Goal: Task Accomplishment & Management: Use online tool/utility

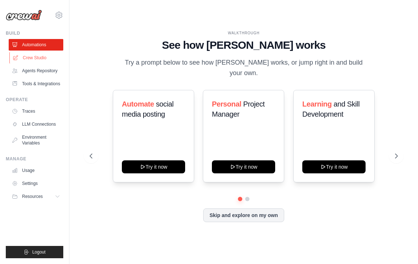
click at [29, 55] on link "Crew Studio" at bounding box center [36, 58] width 55 height 12
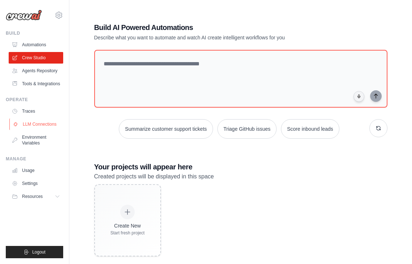
click at [29, 125] on link "LLM Connections" at bounding box center [36, 125] width 55 height 12
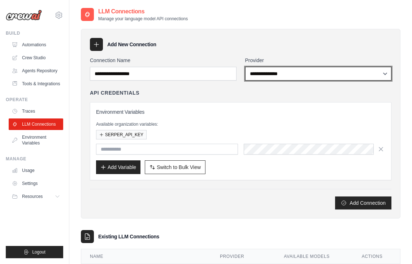
click at [279, 68] on select "**********" at bounding box center [318, 74] width 147 height 14
click at [245, 67] on select "**********" at bounding box center [318, 74] width 147 height 14
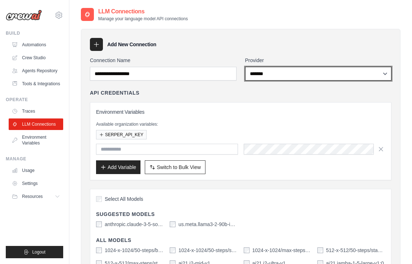
click at [275, 72] on select "**********" at bounding box center [318, 74] width 147 height 14
click at [245, 67] on select "**********" at bounding box center [318, 74] width 147 height 14
click at [283, 76] on select "**********" at bounding box center [318, 74] width 147 height 14
click at [245, 67] on select "**********" at bounding box center [318, 74] width 147 height 14
click at [262, 74] on select "**********" at bounding box center [318, 74] width 147 height 14
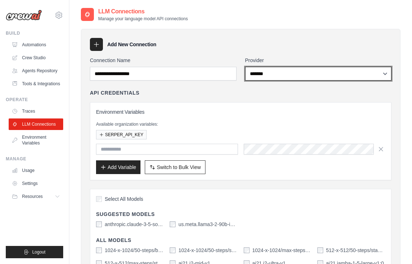
select select "******"
click at [245, 67] on select "**********" at bounding box center [318, 74] width 147 height 14
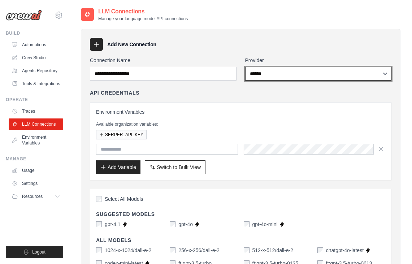
click at [257, 78] on select "**********" at bounding box center [318, 74] width 147 height 14
select select
click at [245, 67] on select "**********" at bounding box center [318, 74] width 147 height 14
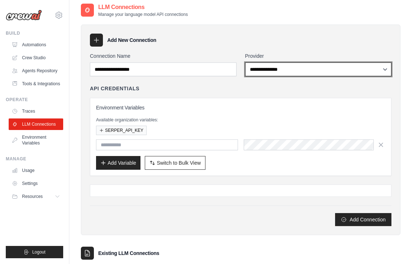
scroll to position [17, 0]
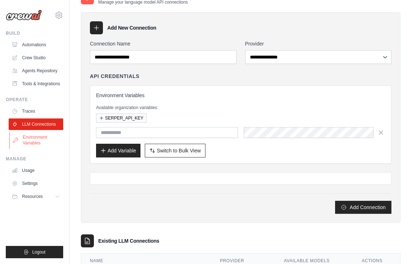
click at [36, 139] on link "Environment Variables" at bounding box center [36, 140] width 55 height 17
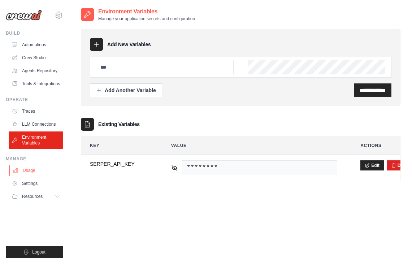
click at [34, 172] on link "Usage" at bounding box center [36, 171] width 55 height 12
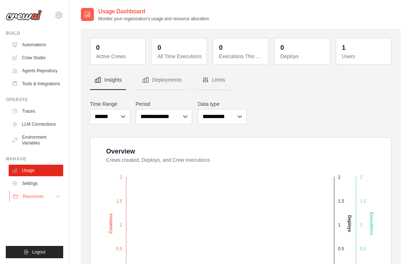
click at [34, 197] on span "Resources" at bounding box center [33, 197] width 21 height 6
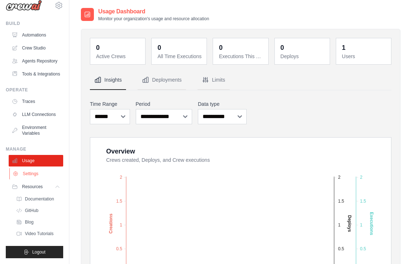
scroll to position [27, 0]
click at [36, 211] on span "GitHub" at bounding box center [32, 211] width 13 height 6
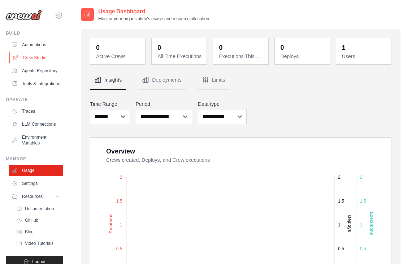
click at [31, 59] on link "Crew Studio" at bounding box center [36, 58] width 55 height 12
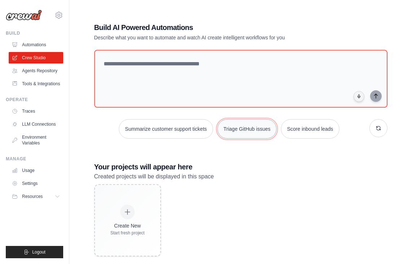
click at [252, 130] on button "Triage GitHub issues" at bounding box center [247, 129] width 59 height 20
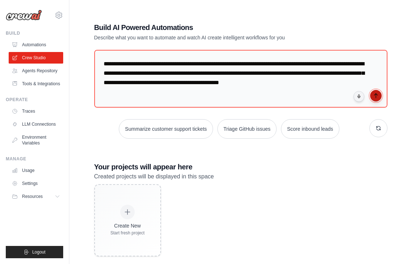
click at [378, 98] on icon "submit" at bounding box center [376, 96] width 6 height 6
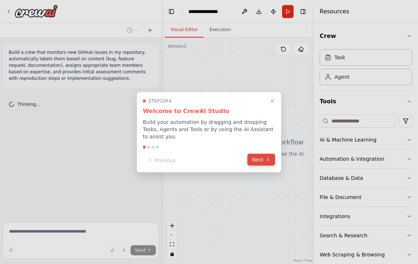
click at [262, 160] on button "Next" at bounding box center [261, 160] width 28 height 12
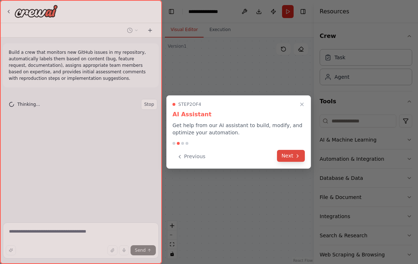
click at [300, 154] on icon at bounding box center [298, 156] width 6 height 6
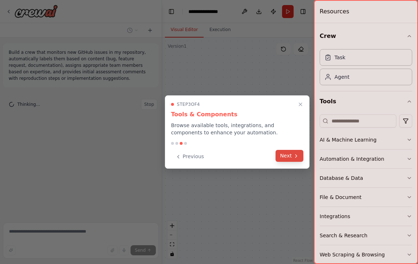
click at [299, 155] on button "Next" at bounding box center [289, 156] width 28 height 12
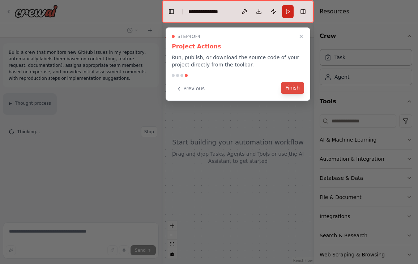
click at [292, 88] on button "Finish" at bounding box center [292, 88] width 23 height 12
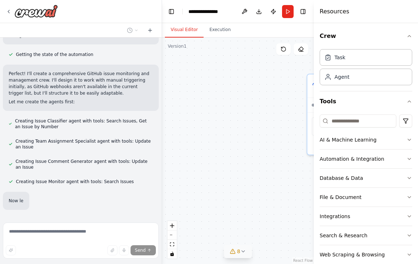
scroll to position [410, 0]
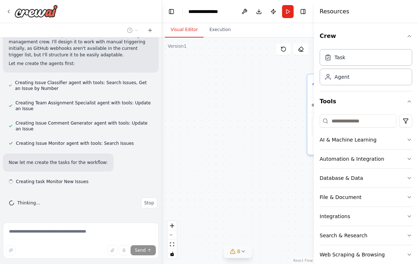
click at [242, 252] on icon at bounding box center [243, 252] width 6 height 6
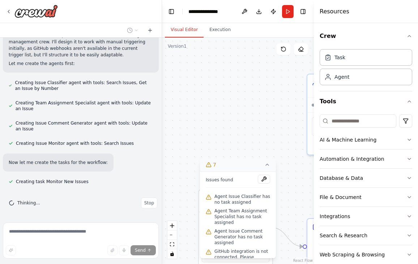
click at [240, 132] on div ".deletable-edge-delete-btn { width: 20px; height: 20px; border: 0px solid #ffff…" at bounding box center [238, 151] width 152 height 227
click at [172, 10] on button "Toggle Left Sidebar" at bounding box center [171, 12] width 10 height 10
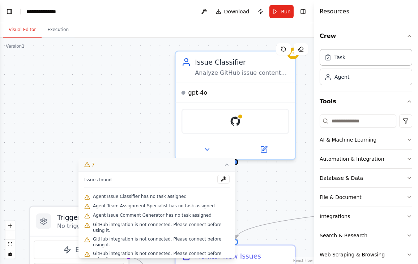
scroll to position [425, 0]
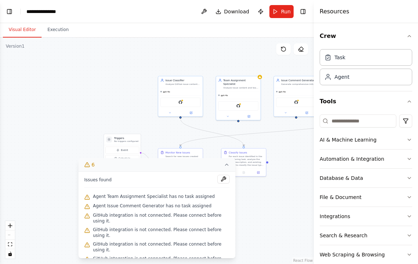
click at [228, 164] on icon at bounding box center [227, 165] width 6 height 6
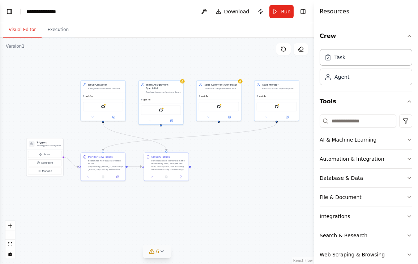
scroll to position [439, 0]
drag, startPoint x: 293, startPoint y: 149, endPoint x: 216, endPoint y: 153, distance: 77.5
click at [216, 153] on div ".deletable-edge-delete-btn { width: 20px; height: 20px; border: 0px solid #ffff…" at bounding box center [157, 151] width 314 height 227
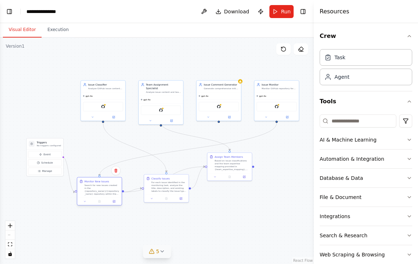
drag, startPoint x: 115, startPoint y: 172, endPoint x: 111, endPoint y: 195, distance: 23.5
click at [111, 196] on div "Monitor New Issues Search for new issues created in the {repository_owner}/{rep…" at bounding box center [99, 187] width 44 height 20
drag, startPoint x: 167, startPoint y: 185, endPoint x: 105, endPoint y: 142, distance: 75.5
click at [105, 142] on div "For each issue identified in the monitoring task, analyze the title, descriptio…" at bounding box center [105, 143] width 35 height 12
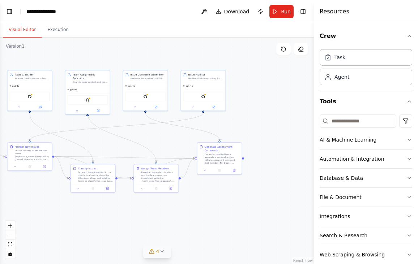
scroll to position [492, 0]
drag, startPoint x: 283, startPoint y: 213, endPoint x: 209, endPoint y: 202, distance: 74.1
click at [209, 202] on div ".deletable-edge-delete-btn { width: 20px; height: 20px; border: 0px solid #ffff…" at bounding box center [157, 151] width 314 height 227
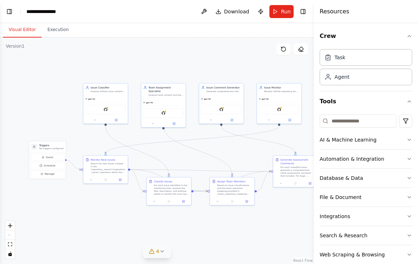
scroll to position [530, 0]
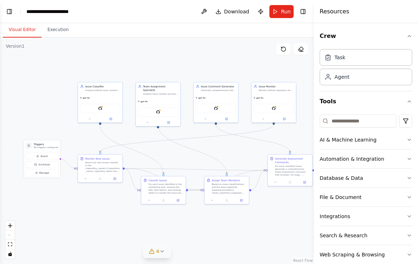
drag, startPoint x: 220, startPoint y: 202, endPoint x: 291, endPoint y: 214, distance: 71.5
click at [291, 214] on div ".deletable-edge-delete-btn { width: 20px; height: 20px; border: 0px solid #ffff…" at bounding box center [157, 151] width 314 height 227
click at [406, 139] on icon "button" at bounding box center [409, 140] width 6 height 6
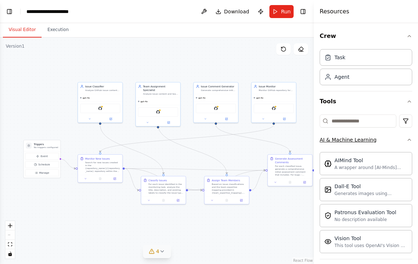
click at [406, 139] on icon "button" at bounding box center [409, 140] width 6 height 6
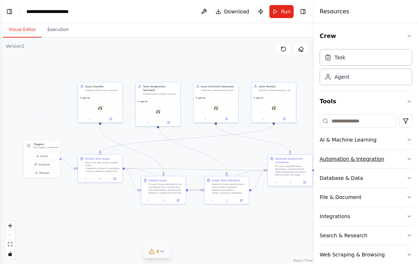
click at [386, 159] on button "Automation & Integration" at bounding box center [365, 159] width 93 height 19
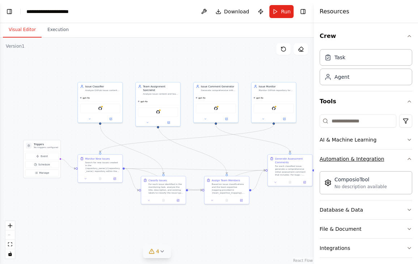
click at [386, 159] on button "Automation & Integration" at bounding box center [365, 159] width 93 height 19
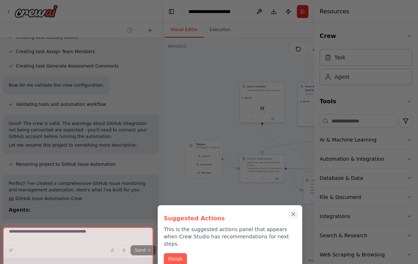
click at [293, 214] on icon "Close walkthrough" at bounding box center [293, 214] width 7 height 7
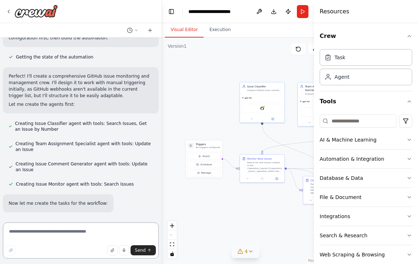
scroll to position [281, 0]
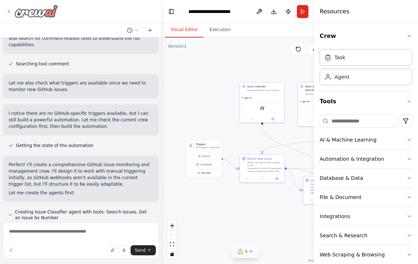
click at [9, 11] on icon at bounding box center [9, 12] width 6 height 6
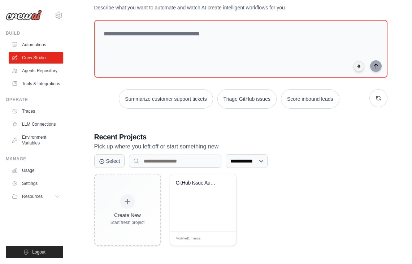
scroll to position [27, 0]
click at [377, 98] on icon "button" at bounding box center [379, 98] width 4 height 4
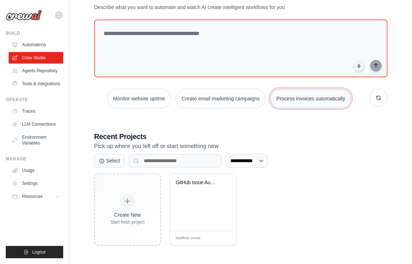
click at [313, 101] on button "Process invoices automatically" at bounding box center [310, 99] width 81 height 20
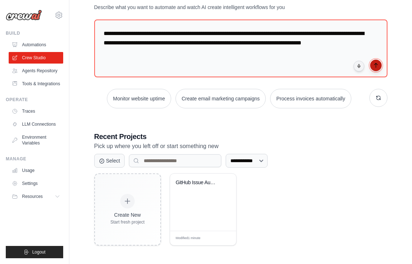
click at [378, 64] on icon "submit" at bounding box center [376, 66] width 6 height 6
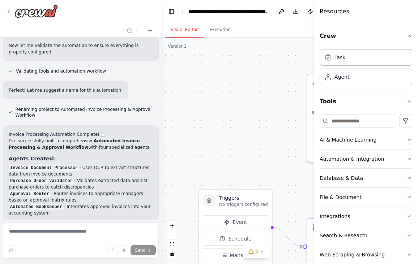
scroll to position [583, 0]
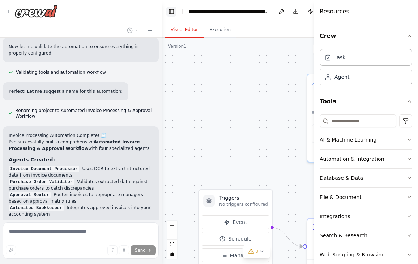
click at [172, 9] on button "Toggle Left Sidebar" at bounding box center [171, 12] width 10 height 10
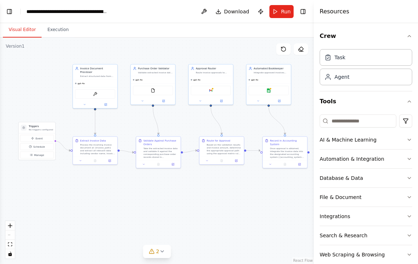
drag, startPoint x: 270, startPoint y: 184, endPoint x: 191, endPoint y: 121, distance: 100.3
click at [191, 121] on div ".deletable-edge-delete-btn { width: 20px; height: 20px; border: 0px solid #ffff…" at bounding box center [157, 151] width 314 height 227
click at [94, 93] on div "OCRTool" at bounding box center [95, 93] width 40 height 9
click at [239, 9] on span "Download" at bounding box center [236, 11] width 25 height 7
click at [11, 12] on button "Toggle Left Sidebar" at bounding box center [9, 12] width 10 height 10
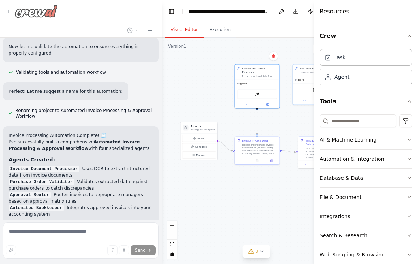
click at [12, 12] on div at bounding box center [32, 11] width 52 height 13
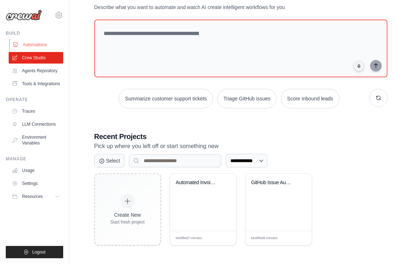
click at [32, 45] on link "Automations" at bounding box center [36, 45] width 55 height 12
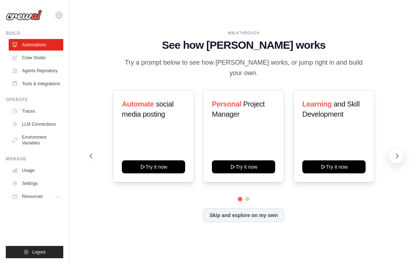
click at [395, 153] on icon at bounding box center [396, 156] width 7 height 7
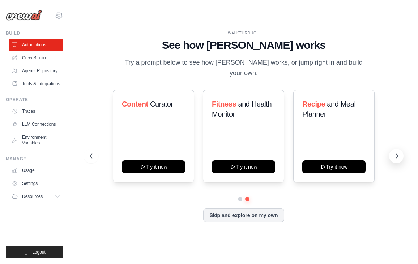
click at [396, 153] on icon at bounding box center [396, 156] width 7 height 7
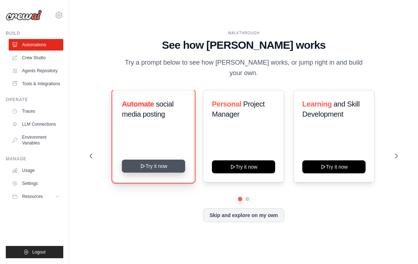
click at [167, 164] on button "Try it now" at bounding box center [153, 166] width 63 height 13
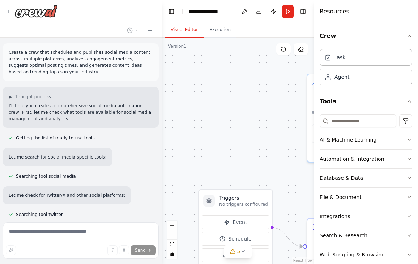
scroll to position [549, 0]
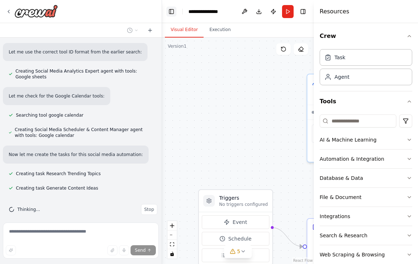
click at [172, 10] on button "Toggle Left Sidebar" at bounding box center [171, 12] width 10 height 10
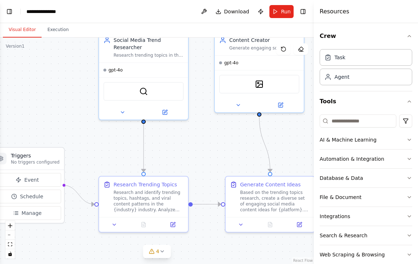
drag, startPoint x: 261, startPoint y: 181, endPoint x: 214, endPoint y: 138, distance: 62.9
click at [214, 138] on div ".deletable-edge-delete-btn { width: 20px; height: 20px; border: 0px solid #ffff…" at bounding box center [157, 151] width 314 height 227
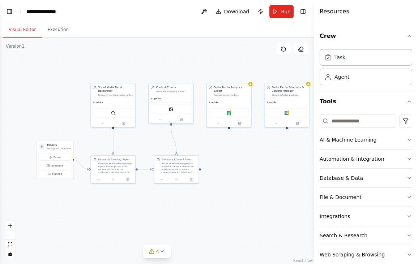
drag, startPoint x: 275, startPoint y: 148, endPoint x: 209, endPoint y: 146, distance: 66.2
click at [209, 146] on div ".deletable-edge-delete-btn { width: 20px; height: 20px; border: 0px solid #ffff…" at bounding box center [157, 151] width 314 height 227
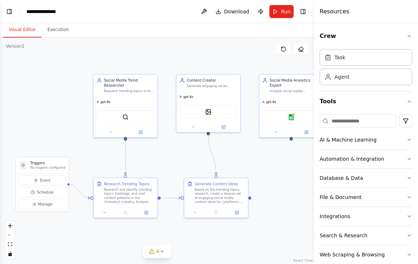
drag, startPoint x: 210, startPoint y: 148, endPoint x: 263, endPoint y: 164, distance: 55.3
click at [263, 164] on div ".deletable-edge-delete-btn { width: 20px; height: 20px; border: 0px solid #ffff…" at bounding box center [157, 151] width 314 height 227
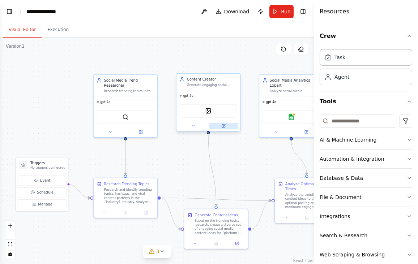
click at [223, 128] on icon at bounding box center [223, 126] width 4 height 4
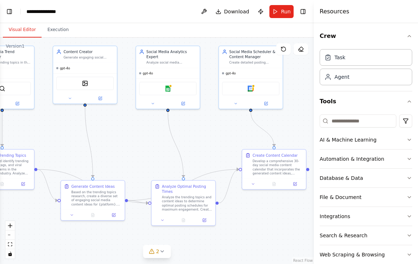
scroll to position [616, 0]
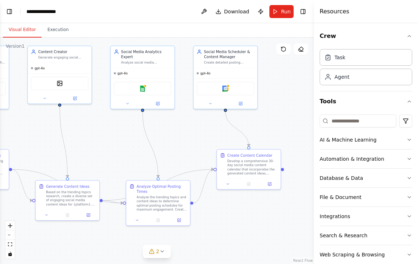
drag, startPoint x: 250, startPoint y: 151, endPoint x: 102, endPoint y: 122, distance: 151.3
click at [102, 122] on div ".deletable-edge-delete-btn { width: 20px; height: 20px; border: 0px solid #ffff…" at bounding box center [157, 151] width 314 height 227
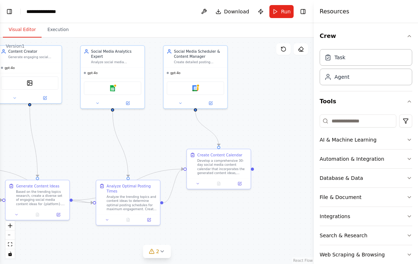
scroll to position [631, 0]
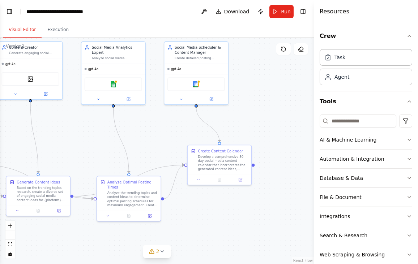
drag, startPoint x: 186, startPoint y: 135, endPoint x: 157, endPoint y: 131, distance: 29.6
click at [157, 131] on div ".deletable-edge-delete-btn { width: 20px; height: 20px; border: 0px solid #ffff…" at bounding box center [157, 151] width 314 height 227
click at [112, 85] on img at bounding box center [113, 83] width 6 height 6
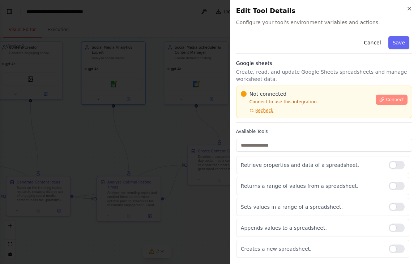
click at [391, 99] on span "Connect" at bounding box center [395, 100] width 18 height 6
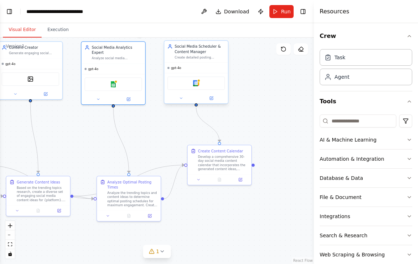
scroll to position [737, 0]
click at [197, 83] on img at bounding box center [196, 83] width 6 height 6
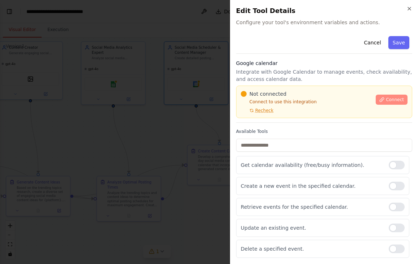
click at [394, 98] on span "Connect" at bounding box center [395, 100] width 18 height 6
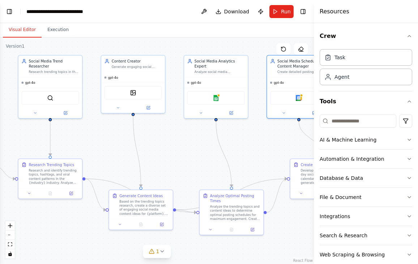
drag, startPoint x: 150, startPoint y: 126, endPoint x: 253, endPoint y: 140, distance: 103.6
click at [253, 140] on div ".deletable-edge-delete-btn { width: 20px; height: 20px; border: 0px solid #ffff…" at bounding box center [157, 151] width 314 height 227
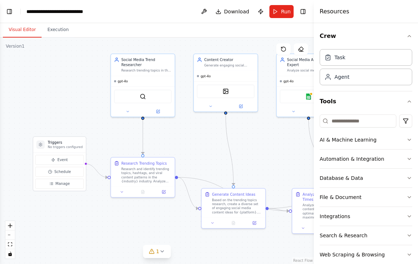
drag, startPoint x: 116, startPoint y: 139, endPoint x: 189, endPoint y: 127, distance: 74.3
click at [189, 127] on div ".deletable-edge-delete-btn { width: 20px; height: 20px; border: 0px solid #ffff…" at bounding box center [157, 151] width 314 height 227
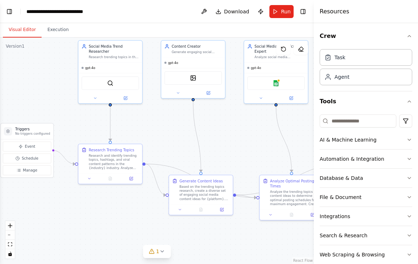
drag, startPoint x: 196, startPoint y: 141, endPoint x: 163, endPoint y: 127, distance: 35.2
click at [163, 127] on div ".deletable-edge-delete-btn { width: 20px; height: 20px; border: 0px solid #ffff…" at bounding box center [157, 151] width 314 height 227
click at [9, 11] on button "Toggle Left Sidebar" at bounding box center [9, 12] width 10 height 10
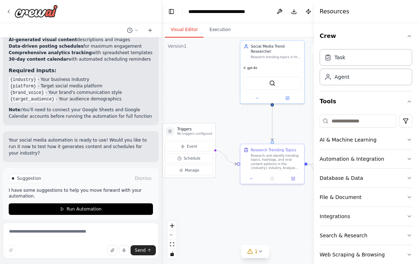
scroll to position [1004, 0]
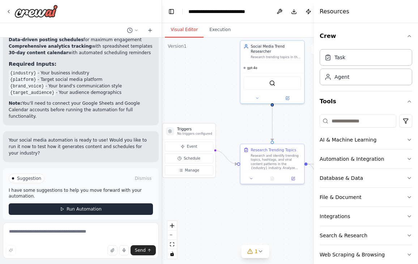
click at [73, 206] on span "Run Automation" at bounding box center [83, 209] width 35 height 6
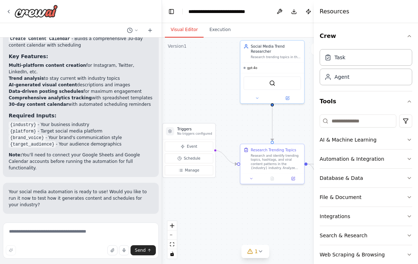
scroll to position [946, 0]
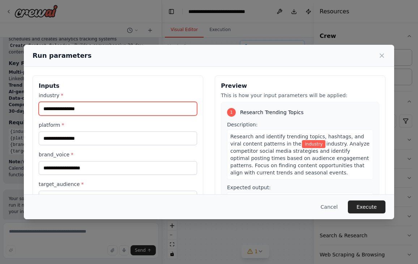
click at [103, 111] on input "industry *" at bounding box center [118, 109] width 158 height 14
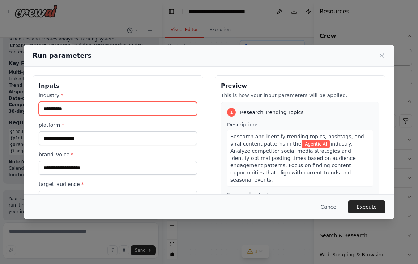
type input "**********"
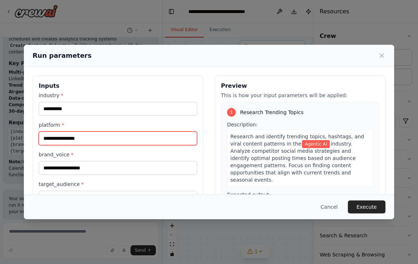
click at [79, 139] on input "platform *" at bounding box center [118, 139] width 158 height 14
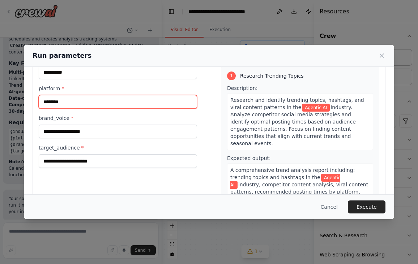
scroll to position [52, 0]
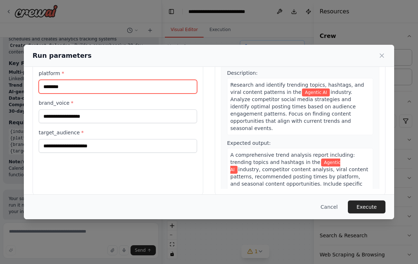
type input "********"
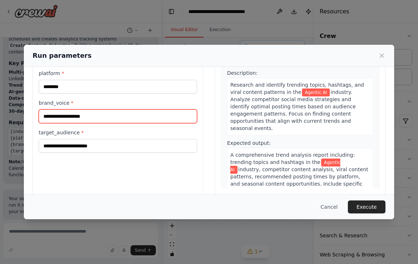
click at [91, 117] on input "brand_voice *" at bounding box center [118, 117] width 158 height 14
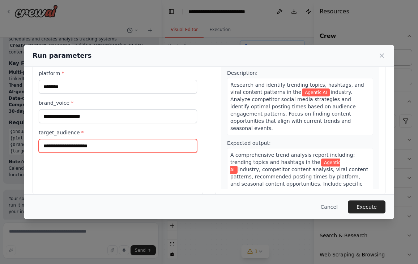
click at [102, 149] on input "target_audience *" at bounding box center [118, 146] width 158 height 14
type input "**********"
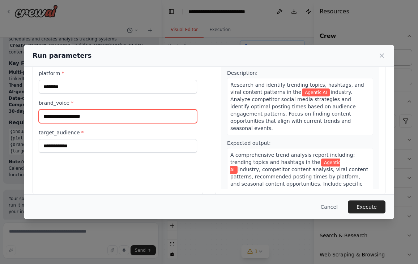
click at [98, 116] on input "brand_voice *" at bounding box center [118, 117] width 158 height 14
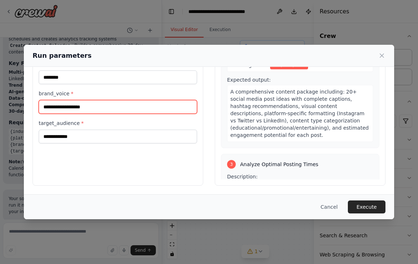
scroll to position [172, 0]
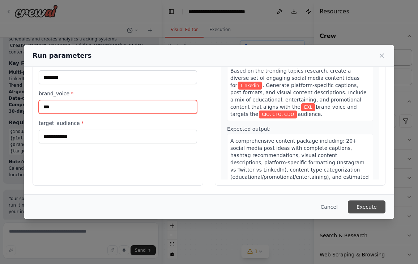
type input "***"
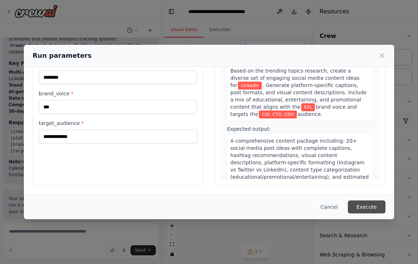
click at [363, 209] on button "Execute" at bounding box center [367, 207] width 38 height 13
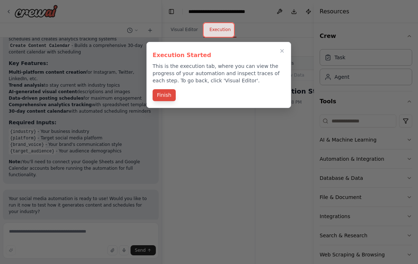
click at [168, 100] on button "Finish" at bounding box center [164, 95] width 23 height 12
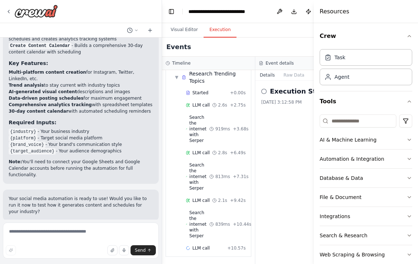
scroll to position [48, 0]
click at [170, 13] on button "Toggle Left Sidebar" at bounding box center [171, 12] width 10 height 10
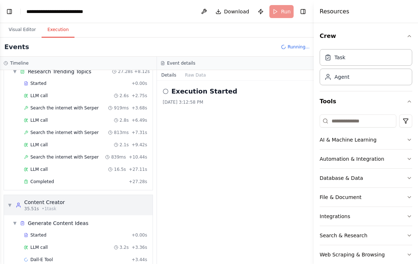
scroll to position [43, 0]
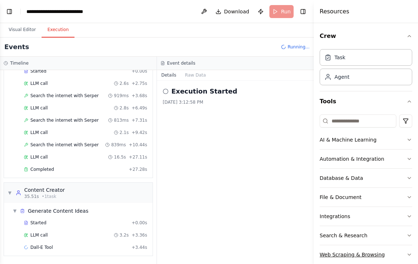
click at [355, 257] on div "Web Scraping & Browsing" at bounding box center [351, 254] width 65 height 7
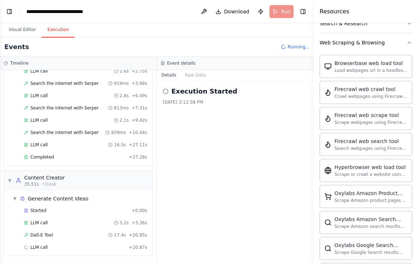
scroll to position [103, 0]
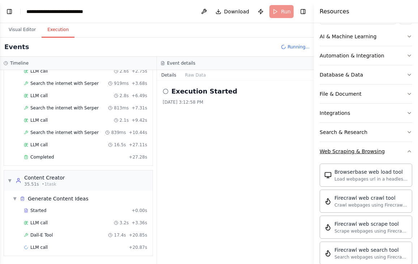
click at [406, 151] on icon "button" at bounding box center [409, 152] width 6 height 6
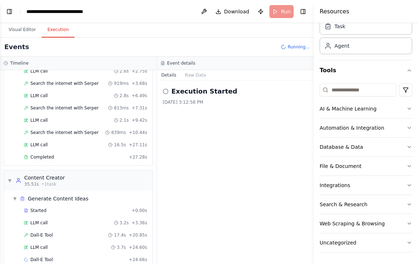
scroll to position [68, 0]
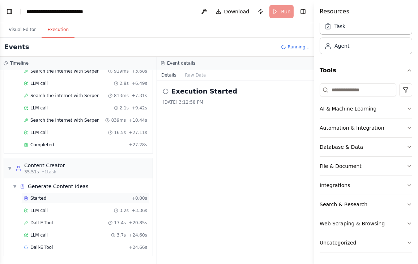
click at [46, 199] on div "Started" at bounding box center [76, 199] width 105 height 6
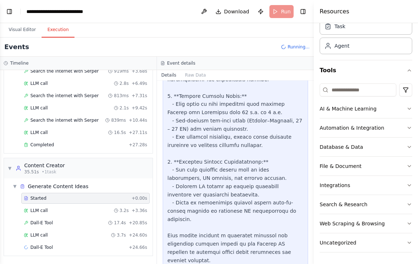
scroll to position [555, 0]
click at [47, 210] on span "LLM call" at bounding box center [38, 211] width 17 height 6
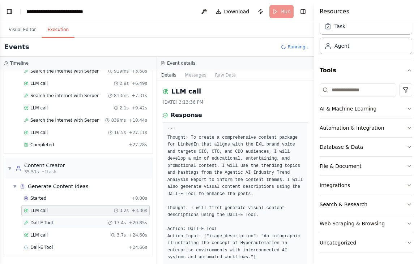
click at [55, 222] on div "Dall-E Tool 17.4s + 20.85s" at bounding box center [85, 223] width 123 height 6
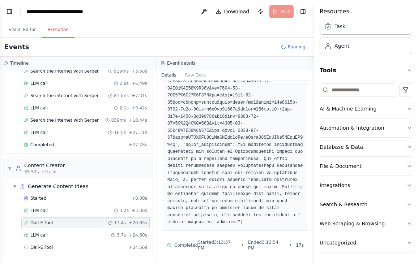
scroll to position [146, 0]
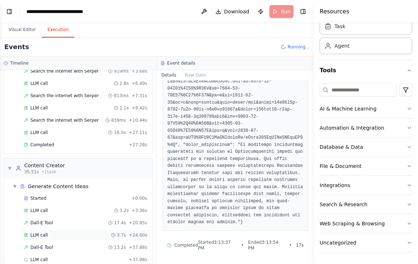
click at [51, 236] on div "LLM call 3.7s + 24.60s" at bounding box center [85, 235] width 123 height 6
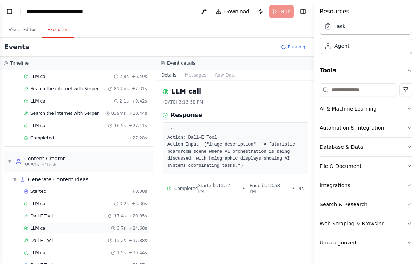
scroll to position [86, 0]
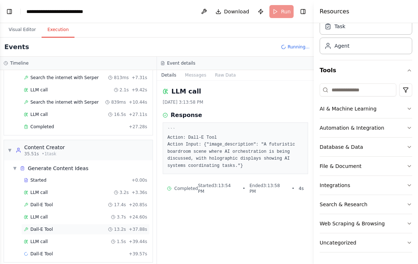
click at [56, 231] on div "Dall-E Tool 13.2s + 37.88s" at bounding box center [85, 230] width 123 height 6
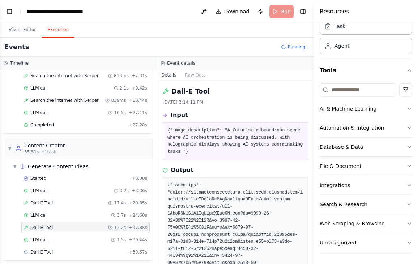
scroll to position [92, 0]
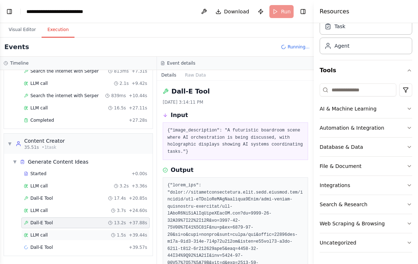
click at [54, 236] on div "LLM call 1.5s + 39.44s" at bounding box center [85, 235] width 123 height 6
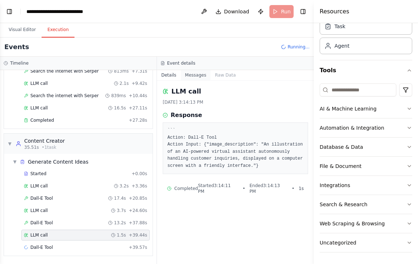
click at [195, 74] on button "Messages" at bounding box center [196, 75] width 30 height 10
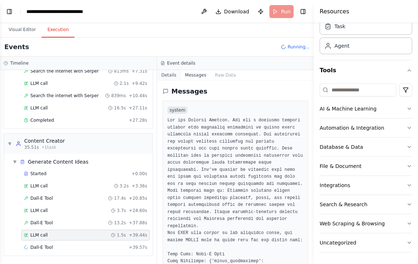
click at [173, 75] on button "Details" at bounding box center [169, 75] width 24 height 10
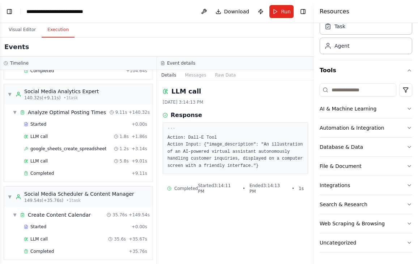
scroll to position [297, 0]
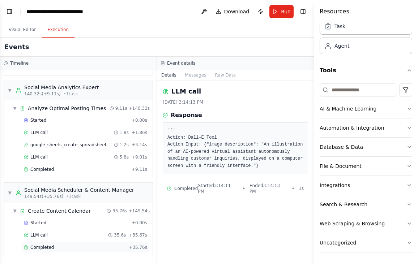
click at [52, 247] on span "Completed" at bounding box center [41, 248] width 23 height 6
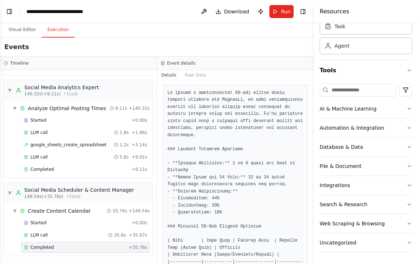
scroll to position [131, 0]
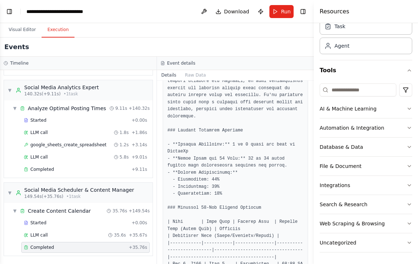
click at [170, 74] on button "Details" at bounding box center [169, 75] width 24 height 10
click at [169, 77] on button "Details" at bounding box center [169, 75] width 24 height 10
click at [199, 75] on button "Raw Data" at bounding box center [196, 75] width 30 height 10
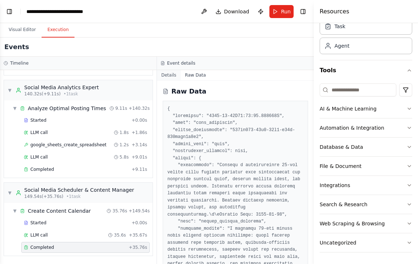
click at [170, 75] on button "Details" at bounding box center [169, 75] width 24 height 10
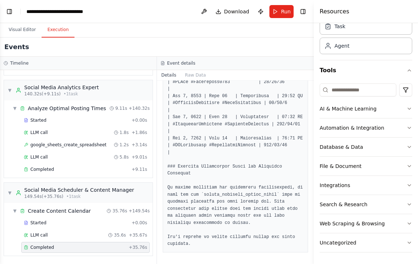
scroll to position [778, 0]
click at [11, 11] on button "Toggle Left Sidebar" at bounding box center [9, 12] width 10 height 10
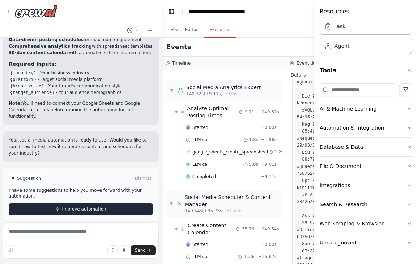
click at [84, 206] on span "Improve automation" at bounding box center [84, 209] width 44 height 6
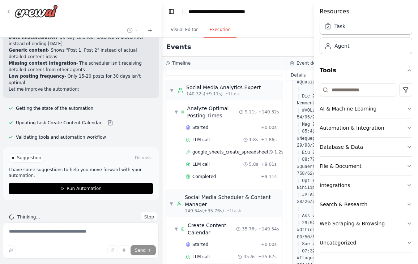
scroll to position [1170, 0]
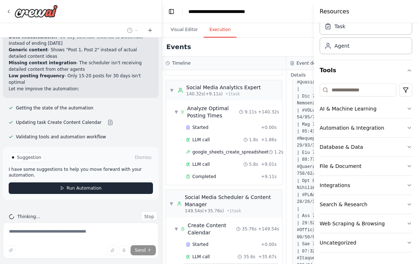
click at [81, 185] on span "Run Automation" at bounding box center [83, 188] width 35 height 6
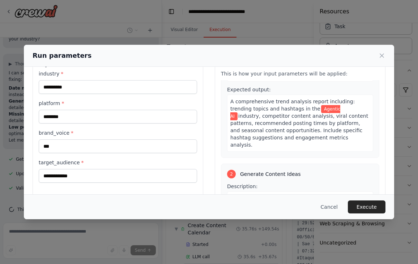
scroll to position [61, 0]
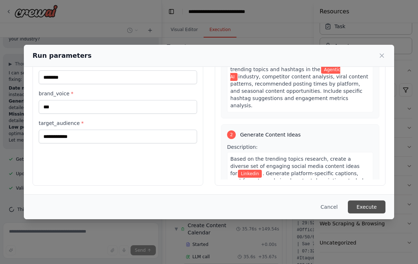
click at [370, 210] on button "Execute" at bounding box center [367, 207] width 38 height 13
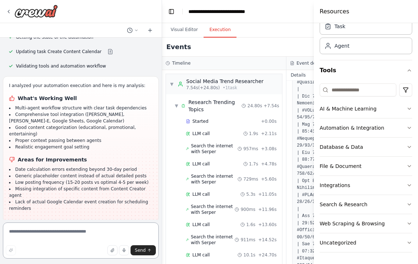
scroll to position [1242, 0]
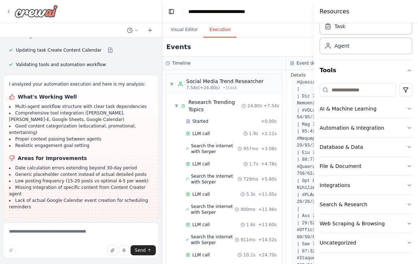
click at [9, 10] on icon at bounding box center [8, 11] width 1 height 3
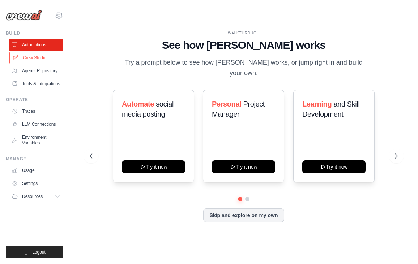
click at [34, 59] on link "Crew Studio" at bounding box center [36, 58] width 55 height 12
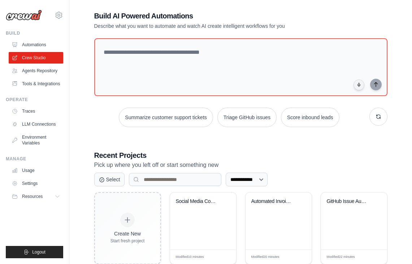
scroll to position [27, 0]
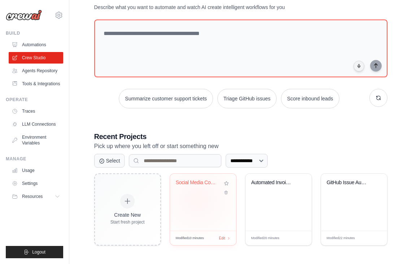
click at [198, 199] on div "Social Media Content Automation" at bounding box center [203, 202] width 66 height 57
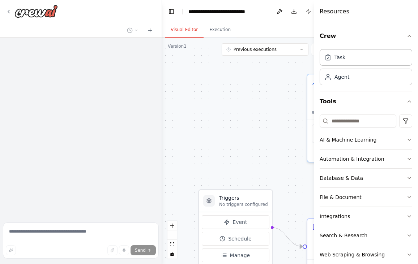
scroll to position [1242, 0]
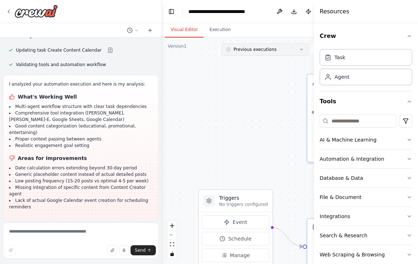
click at [254, 52] on span "Previous executions" at bounding box center [254, 50] width 43 height 6
click at [246, 64] on div "7m ago" at bounding box center [269, 63] width 72 height 6
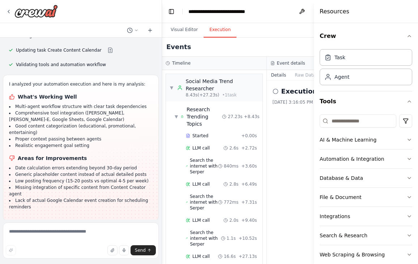
click at [217, 32] on button "Execution" at bounding box center [219, 29] width 33 height 15
click at [174, 12] on button "Toggle Left Sidebar" at bounding box center [171, 12] width 10 height 10
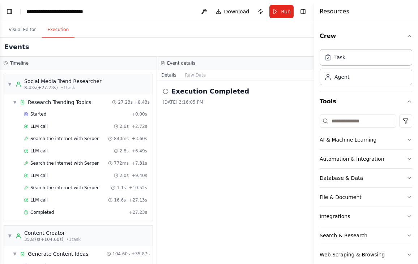
click at [166, 91] on icon at bounding box center [166, 92] width 6 height 6
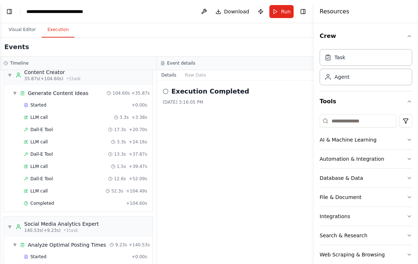
scroll to position [297, 0]
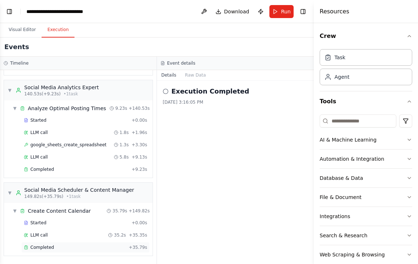
click at [43, 250] on span "Completed" at bounding box center [41, 248] width 23 height 6
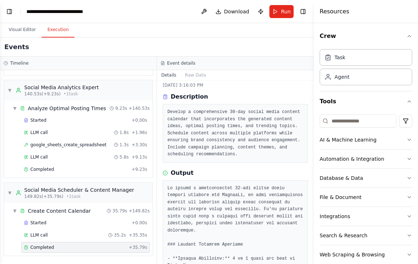
scroll to position [0, 0]
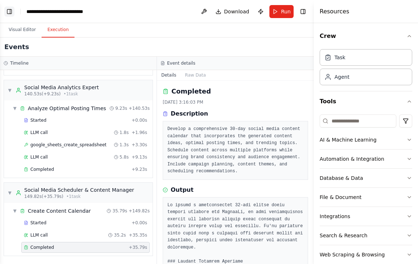
click at [11, 10] on button "Toggle Left Sidebar" at bounding box center [9, 12] width 10 height 10
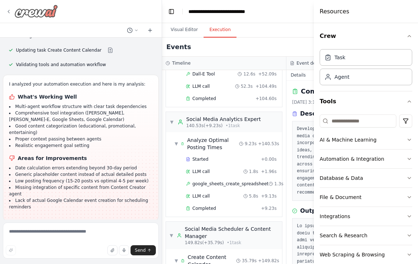
scroll to position [329, 0]
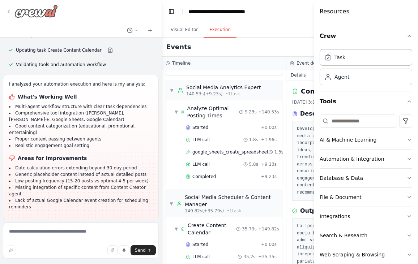
click at [10, 12] on icon at bounding box center [9, 12] width 6 height 6
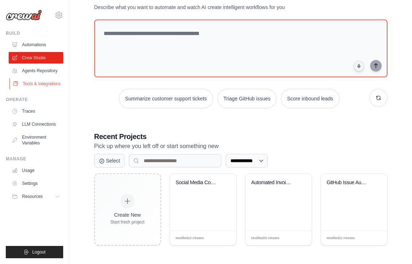
click at [42, 85] on link "Tools & Integrations" at bounding box center [36, 84] width 55 height 12
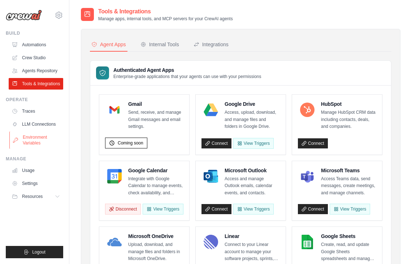
click at [35, 138] on link "Environment Variables" at bounding box center [36, 140] width 55 height 17
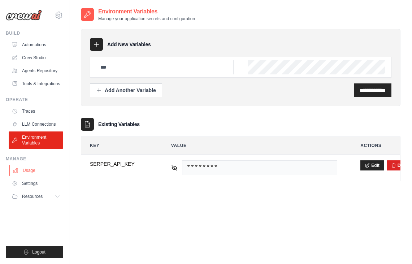
click at [33, 170] on link "Usage" at bounding box center [36, 171] width 55 height 12
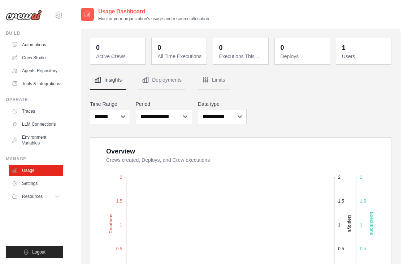
click at [124, 46] on dd "0" at bounding box center [118, 48] width 45 height 10
click at [60, 14] on icon at bounding box center [59, 15] width 2 height 2
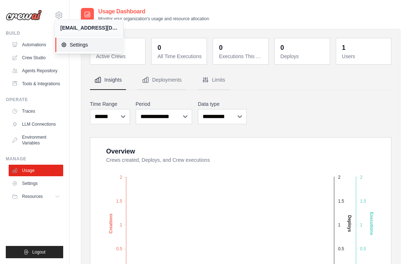
click at [73, 46] on span "Settings" at bounding box center [89, 44] width 57 height 7
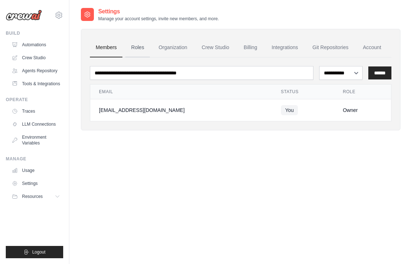
click at [137, 50] on link "Roles" at bounding box center [137, 48] width 25 height 20
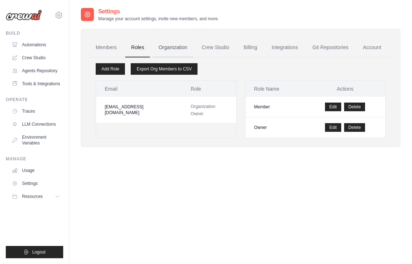
click at [172, 49] on link "Organization" at bounding box center [173, 48] width 40 height 20
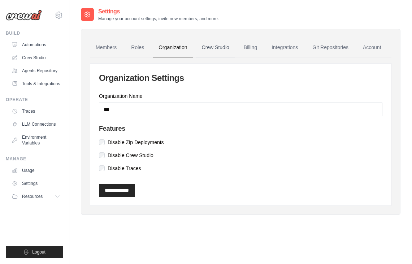
click at [213, 47] on link "Crew Studio" at bounding box center [215, 48] width 39 height 20
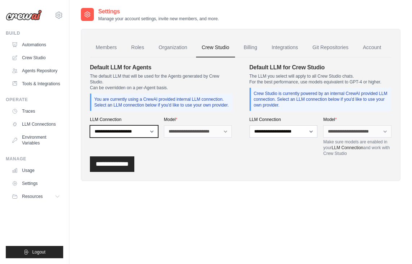
click at [149, 132] on select "**********" at bounding box center [124, 131] width 68 height 12
click at [138, 132] on select "**********" at bounding box center [124, 131] width 68 height 12
select select "******"
click at [90, 125] on select "**********" at bounding box center [124, 131] width 68 height 12
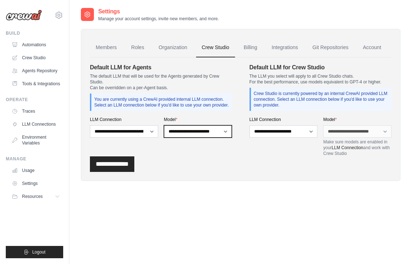
click at [191, 133] on select "**********" at bounding box center [198, 131] width 68 height 12
select select "******"
click at [164, 125] on select "**********" at bounding box center [198, 131] width 68 height 12
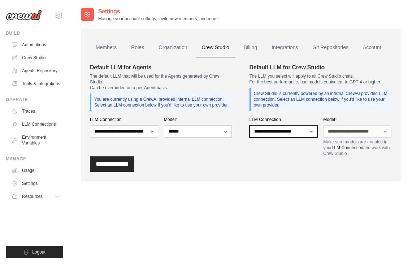
click at [282, 130] on select "**********" at bounding box center [284, 131] width 68 height 12
select select "******"
click at [250, 125] on select "**********" at bounding box center [284, 131] width 68 height 12
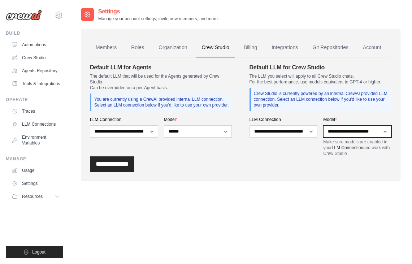
click at [350, 131] on select "**********" at bounding box center [357, 131] width 68 height 12
select select "******"
click at [323, 125] on select "**********" at bounding box center [357, 131] width 68 height 12
click at [130, 167] on input "**********" at bounding box center [112, 164] width 44 height 16
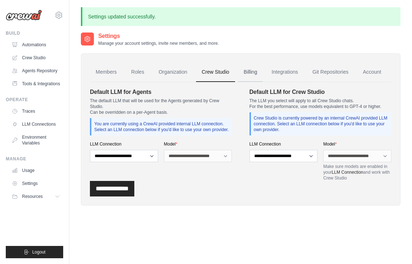
click at [252, 73] on link "Billing" at bounding box center [250, 73] width 25 height 20
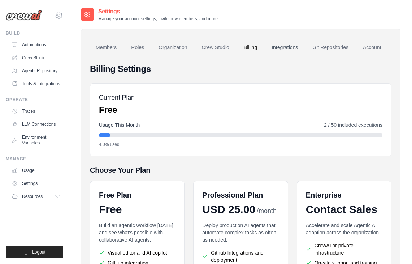
click at [286, 48] on link "Integrations" at bounding box center [285, 48] width 38 height 20
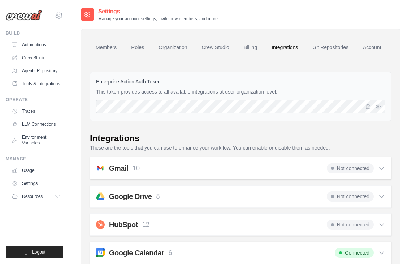
scroll to position [19, 0]
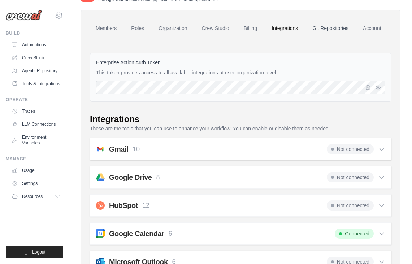
click at [328, 25] on link "Git Repositories" at bounding box center [331, 29] width 48 height 20
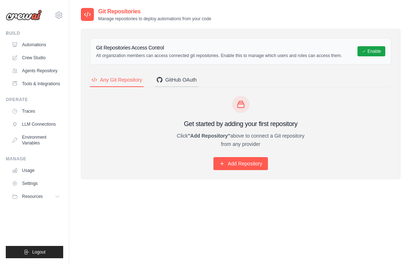
click at [181, 80] on div "GitHub OAuth" at bounding box center [177, 79] width 40 height 7
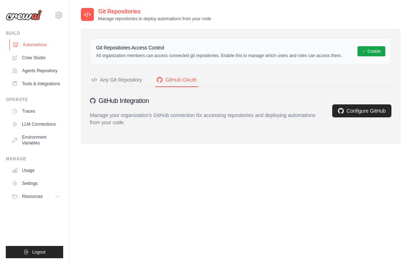
click at [33, 46] on link "Automations" at bounding box center [36, 45] width 55 height 12
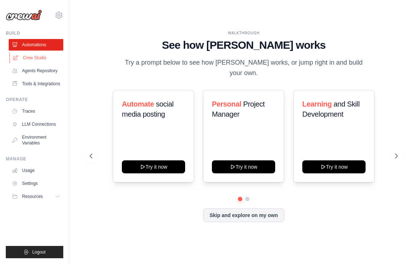
click at [32, 59] on link "Crew Studio" at bounding box center [36, 58] width 55 height 12
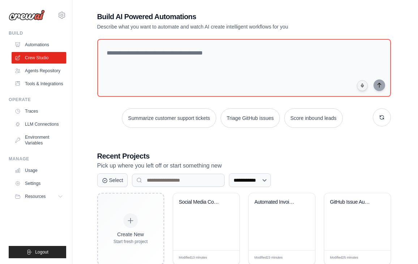
scroll to position [27, 0]
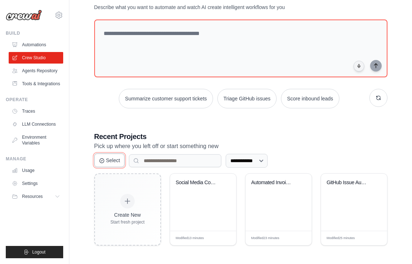
click at [116, 159] on button "Select" at bounding box center [109, 161] width 31 height 14
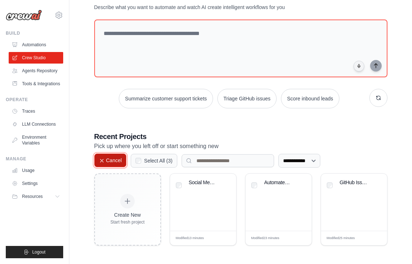
click at [116, 159] on button "Cancel" at bounding box center [110, 161] width 33 height 14
